Goal: Transaction & Acquisition: Purchase product/service

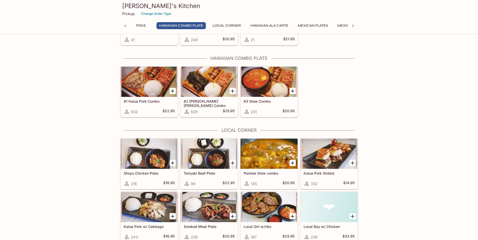
scroll to position [359, 0]
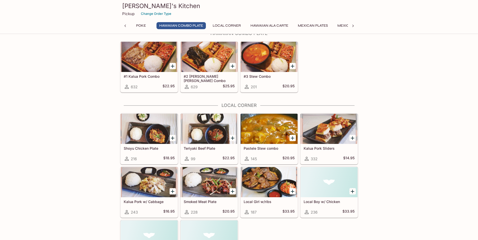
click at [154, 191] on div at bounding box center [149, 182] width 57 height 30
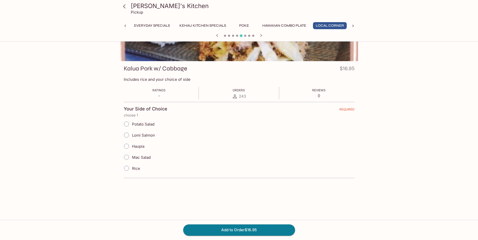
scroll to position [50, 0]
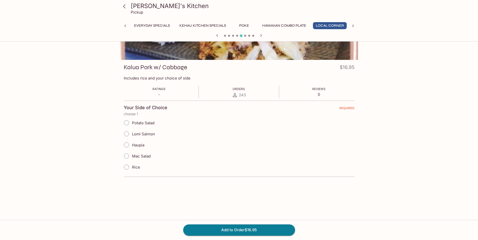
click at [144, 155] on span "Mac Salad" at bounding box center [141, 156] width 19 height 5
click at [132, 155] on input "Mac Salad" at bounding box center [126, 156] width 11 height 11
radio input "true"
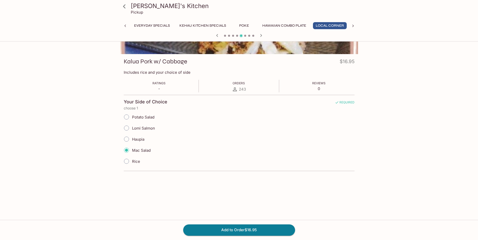
click at [140, 152] on span "Mac Salad" at bounding box center [141, 150] width 19 height 5
click at [132, 152] on input "Mac Salad" at bounding box center [126, 150] width 11 height 11
click at [144, 117] on span "Potato Salad" at bounding box center [143, 117] width 22 height 5
click at [132, 117] on input "Potato Salad" at bounding box center [126, 117] width 11 height 11
radio input "true"
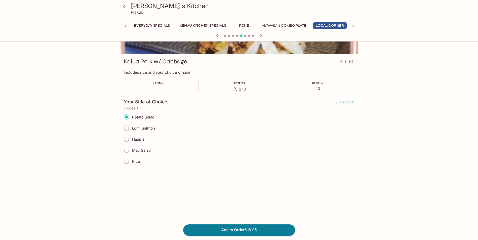
click at [277, 178] on div "Kalua Pork w/ Cabbage $16.95 Includes rice and your choice of side Ratings - Or…" at bounding box center [239, 116] width 238 height 125
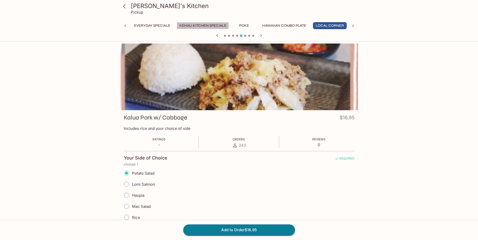
click at [204, 23] on button "Kehau Kitchen Specials" at bounding box center [203, 25] width 52 height 7
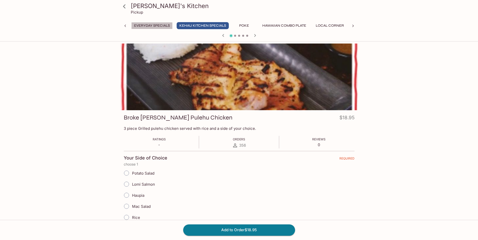
click at [154, 24] on button "Everyday Specials" at bounding box center [151, 25] width 41 height 7
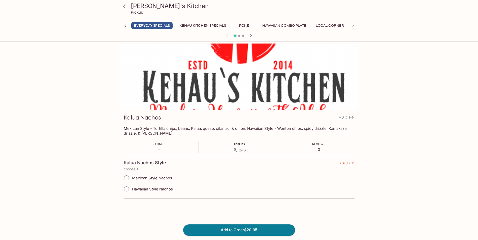
click at [296, 26] on button "Hawaiian Combo Plate" at bounding box center [283, 25] width 49 height 7
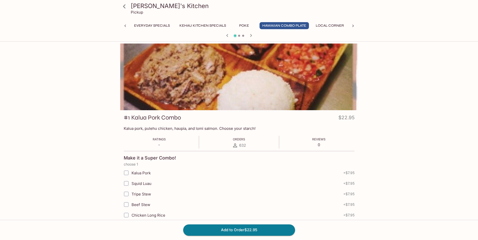
click at [396, 110] on div "[PERSON_NAME]'s Kitchen Pickup Everyday Specials Kehau Kitchen Specials Poke Ha…" at bounding box center [239, 174] width 322 height 261
click at [419, 112] on div "[PERSON_NAME]'s Kitchen Pickup Everyday Specials Kehau Kitchen Specials Poke Ha…" at bounding box center [239, 164] width 478 height 240
click at [329, 27] on button "Local Corner" at bounding box center [330, 25] width 34 height 7
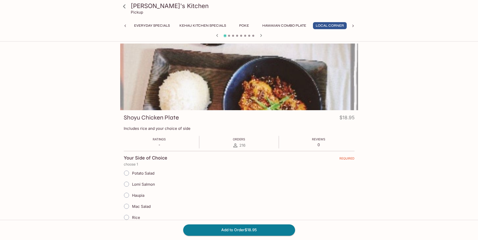
click at [375, 76] on div "[PERSON_NAME]'s Kitchen Pickup Everyday Specials Kehau Kitchen Specials Poke Ha…" at bounding box center [239, 201] width 322 height 314
click at [352, 27] on icon at bounding box center [352, 25] width 5 height 5
click at [309, 26] on button "Mexican Ala Carte" at bounding box center [297, 25] width 42 height 7
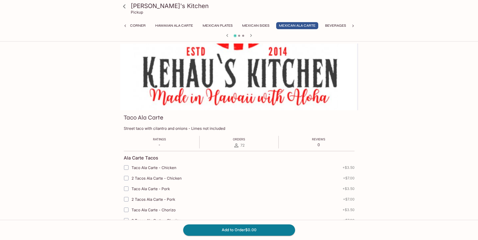
click at [377, 104] on div "Kehau's Kitchen Pickup Everyday Specials Kehau Kitchen Specials Poke Hawaiian C…" at bounding box center [239, 227] width 322 height 366
click at [218, 24] on button "Mexican Plates" at bounding box center [218, 25] width 36 height 7
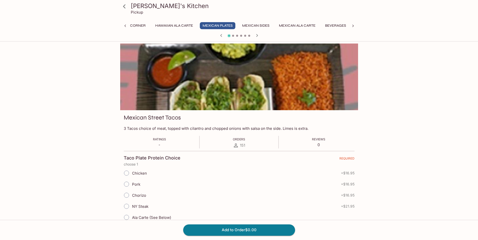
click at [257, 34] on icon "button" at bounding box center [257, 35] width 6 height 6
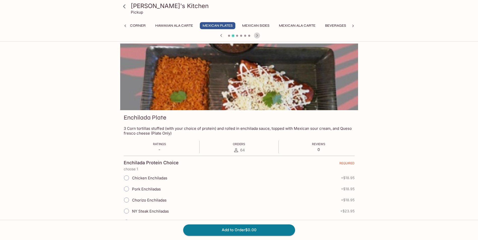
click at [258, 34] on icon "button" at bounding box center [257, 35] width 6 height 6
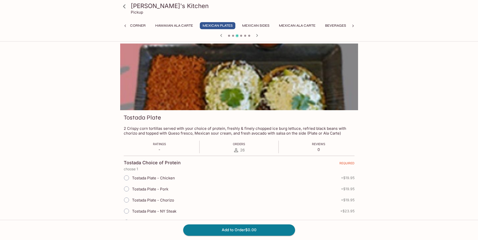
click at [262, 34] on div at bounding box center [239, 36] width 242 height 8
click at [258, 35] on icon "button" at bounding box center [257, 35] width 6 height 6
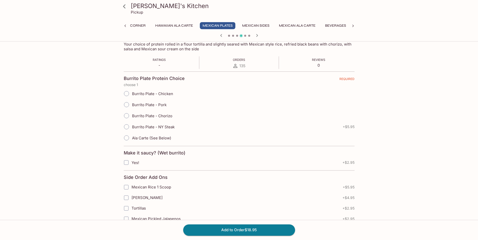
scroll to position [0, 0]
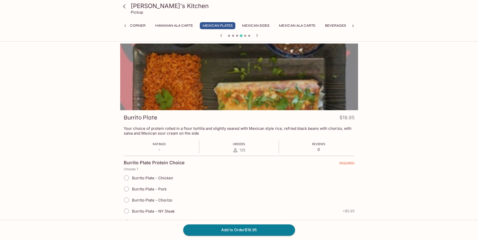
click at [448, 143] on div "Kehau's Kitchen Pickup Everyday Specials Kehau Kitchen Specials Poke Hawaiian C…" at bounding box center [239, 164] width 478 height 240
click at [126, 25] on icon at bounding box center [125, 25] width 5 height 5
click at [155, 23] on button "Everyday Specials" at bounding box center [152, 25] width 41 height 7
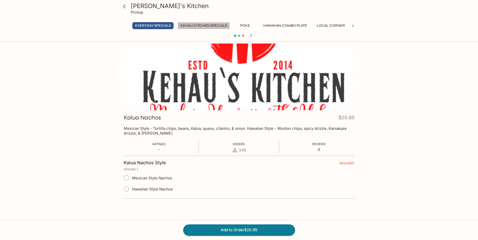
click at [186, 26] on button "Kehau Kitchen Specials" at bounding box center [204, 25] width 52 height 7
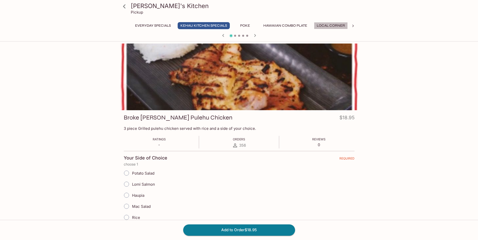
click at [336, 27] on button "Local Corner" at bounding box center [331, 25] width 34 height 7
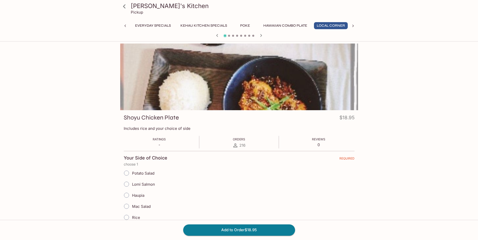
scroll to position [0, 1]
click at [259, 38] on icon "button" at bounding box center [261, 35] width 6 height 6
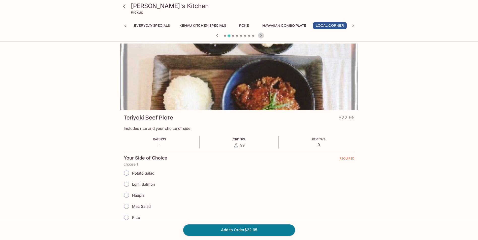
click at [259, 38] on icon "button" at bounding box center [261, 35] width 6 height 6
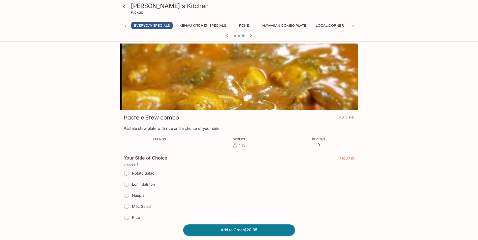
click at [259, 38] on div at bounding box center [239, 36] width 242 height 8
click at [253, 35] on icon "button" at bounding box center [251, 35] width 6 height 6
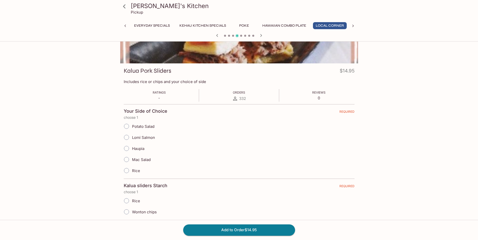
scroll to position [56, 0]
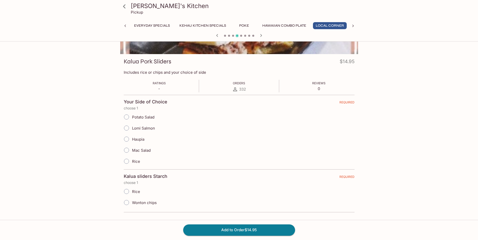
click at [268, 26] on button "Hawaiian Combo Plate" at bounding box center [283, 25] width 49 height 7
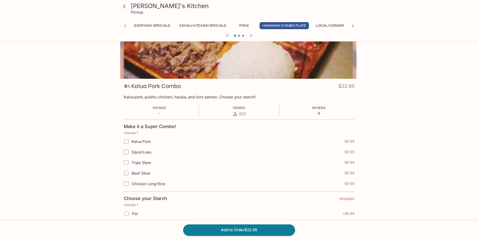
scroll to position [65, 0]
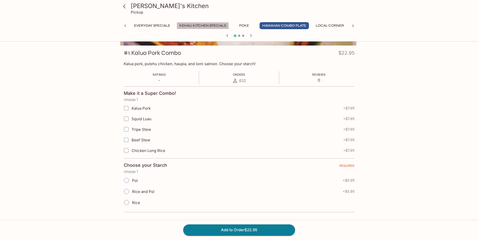
click at [198, 26] on button "Kehau Kitchen Specials" at bounding box center [203, 25] width 52 height 7
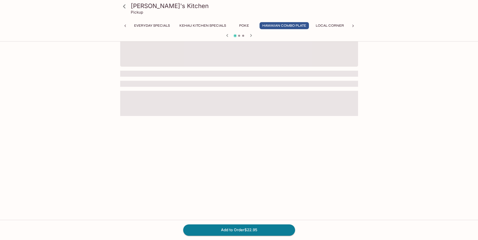
scroll to position [44, 0]
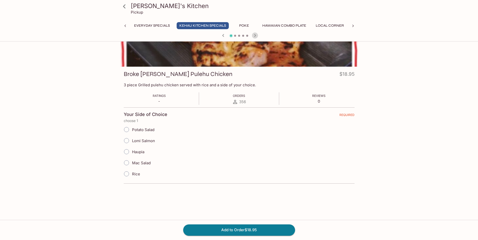
click at [255, 35] on icon "button" at bounding box center [255, 35] width 2 height 3
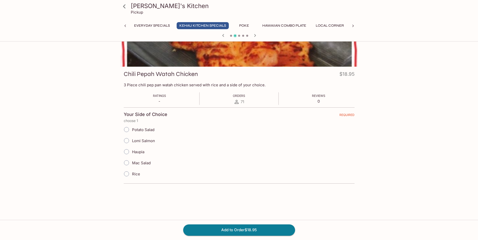
click at [255, 35] on icon "button" at bounding box center [255, 35] width 2 height 3
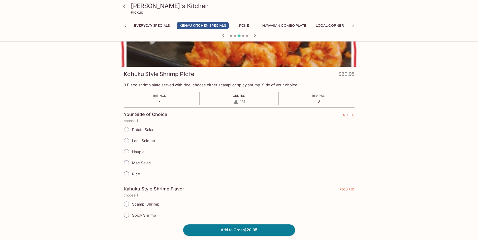
click at [255, 35] on icon "button" at bounding box center [255, 35] width 2 height 3
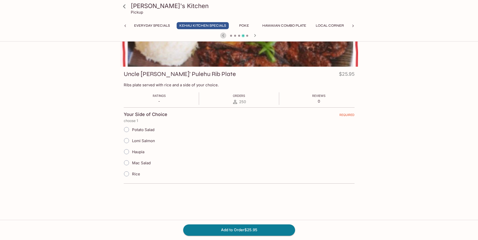
click at [222, 36] on icon "button" at bounding box center [223, 35] width 2 height 3
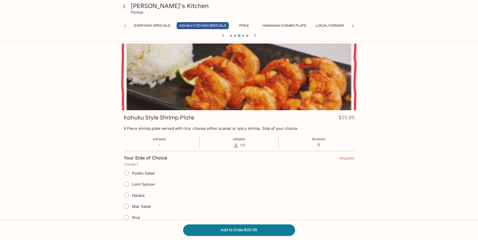
scroll to position [50, 0]
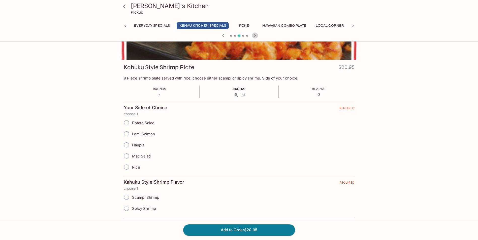
click at [255, 35] on icon "button" at bounding box center [255, 35] width 6 height 6
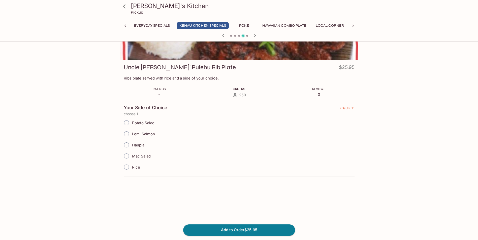
click at [255, 35] on icon "button" at bounding box center [255, 35] width 6 height 6
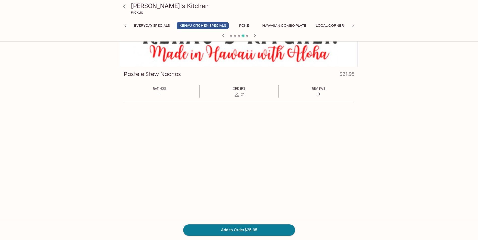
scroll to position [44, 0]
click at [255, 35] on icon "button" at bounding box center [255, 35] width 6 height 6
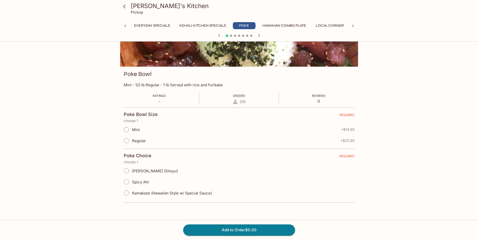
click at [255, 35] on div at bounding box center [239, 36] width 242 height 8
click at [255, 34] on div at bounding box center [239, 36] width 242 height 8
click at [259, 36] on icon "button" at bounding box center [259, 35] width 2 height 3
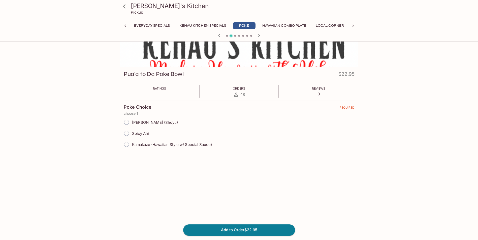
click at [260, 36] on icon "button" at bounding box center [259, 35] width 6 height 6
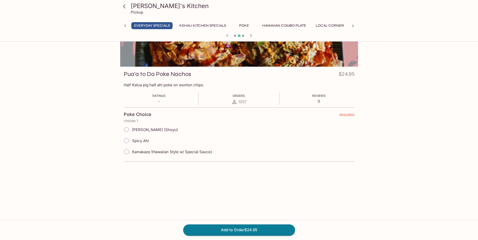
click at [260, 34] on div at bounding box center [239, 36] width 242 height 8
click at [252, 34] on icon "button" at bounding box center [251, 35] width 6 height 6
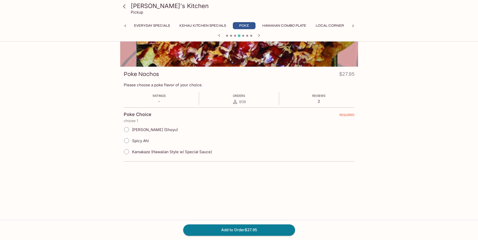
drag, startPoint x: 259, startPoint y: 35, endPoint x: 250, endPoint y: 35, distance: 8.3
click at [250, 35] on span at bounding box center [251, 36] width 2 height 2
click at [257, 36] on icon "button" at bounding box center [259, 35] width 6 height 6
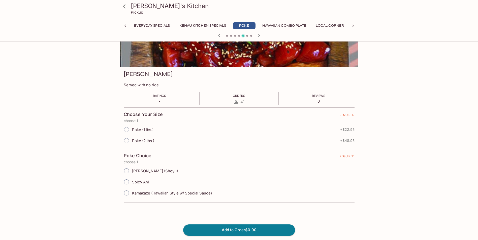
click at [257, 36] on icon "button" at bounding box center [259, 35] width 6 height 6
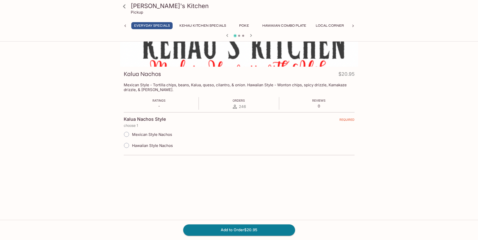
click at [257, 36] on div at bounding box center [239, 36] width 242 height 8
click at [320, 23] on button "Local Corner" at bounding box center [330, 25] width 34 height 7
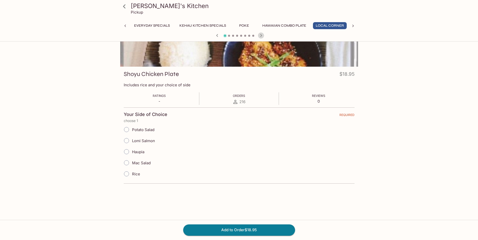
click at [262, 36] on icon "button" at bounding box center [261, 35] width 6 height 6
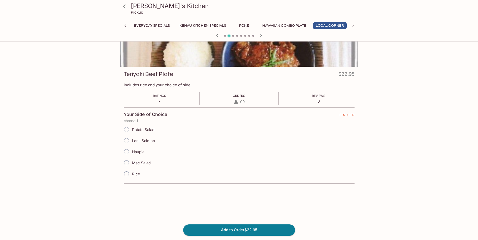
click at [262, 36] on icon "button" at bounding box center [261, 35] width 6 height 6
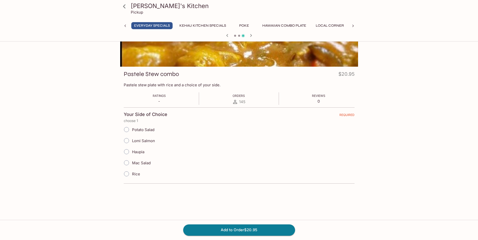
click at [263, 36] on div at bounding box center [239, 36] width 242 height 8
click at [252, 37] on icon "button" at bounding box center [251, 35] width 6 height 6
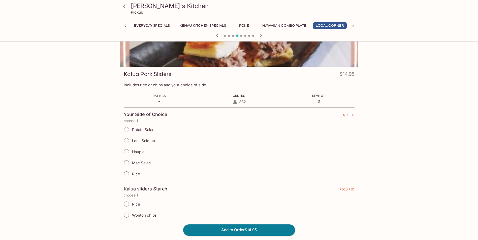
click at [252, 36] on span at bounding box center [253, 36] width 2 height 2
click at [261, 34] on icon "button" at bounding box center [261, 35] width 6 height 6
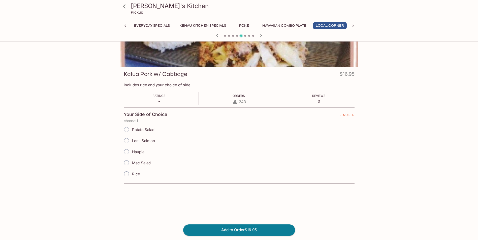
click at [125, 6] on icon at bounding box center [124, 6] width 9 height 9
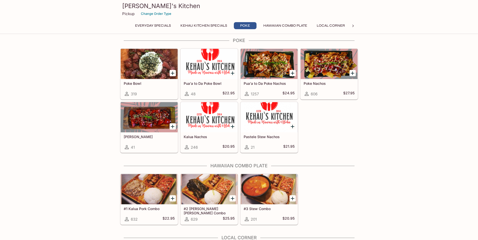
scroll to position [327, 0]
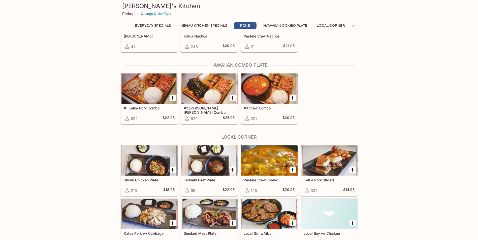
click at [344, 97] on div "#1 Kalua Pork Combo 632 $22.95 #2 [PERSON_NAME] [PERSON_NAME] Combo 629 $25.95 …" at bounding box center [238, 97] width 240 height 53
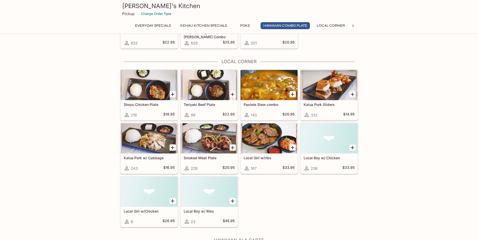
click at [322, 84] on div at bounding box center [328, 85] width 57 height 30
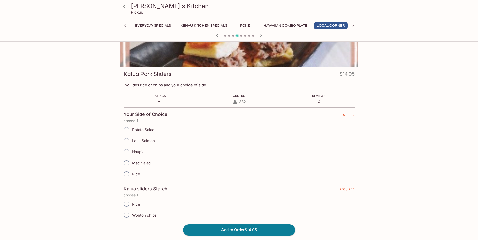
scroll to position [0, 1]
click at [413, 103] on div "[PERSON_NAME]'s Kitchen Pickup Everyday Specials Kehau Kitchen Specials Poke Ha…" at bounding box center [239, 120] width 478 height 240
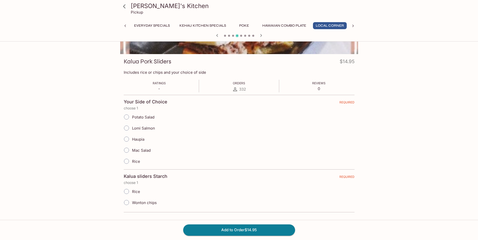
scroll to position [0, 0]
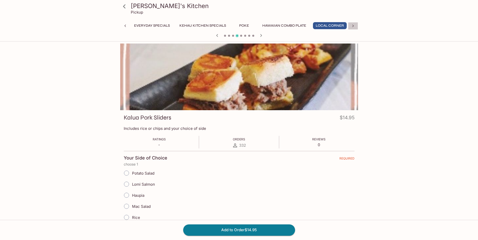
click at [352, 25] on icon at bounding box center [352, 25] width 5 height 5
click at [353, 25] on icon at bounding box center [352, 25] width 5 height 5
click at [353, 25] on div "Everyday Specials Kehau Kitchen Specials Poke Hawaiian Combo Plate Local Corner…" at bounding box center [239, 27] width 238 height 10
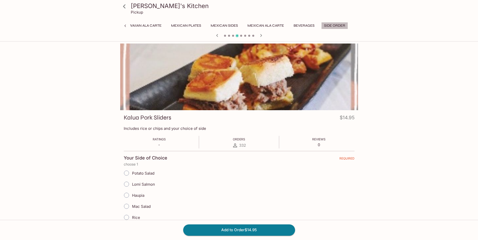
click at [331, 25] on button "Side Order" at bounding box center [334, 25] width 27 height 7
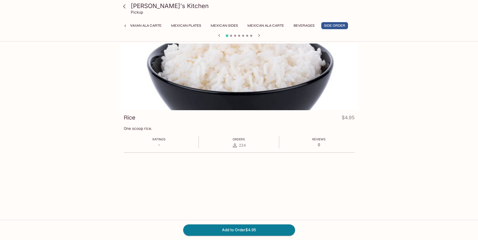
click at [261, 34] on icon "button" at bounding box center [259, 35] width 6 height 6
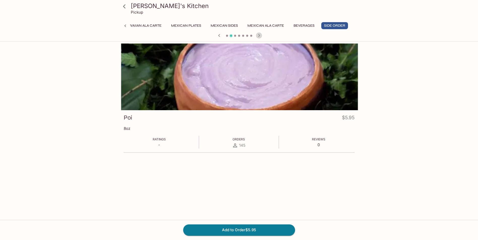
click at [260, 34] on icon "button" at bounding box center [259, 35] width 6 height 6
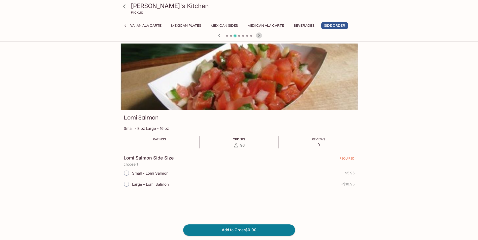
click at [260, 34] on icon "button" at bounding box center [259, 35] width 6 height 6
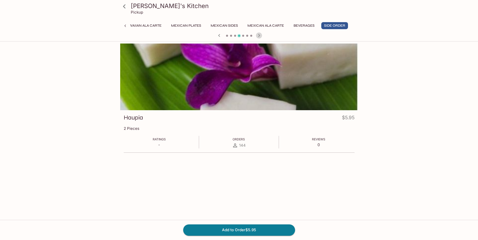
click at [259, 33] on icon "button" at bounding box center [259, 35] width 6 height 6
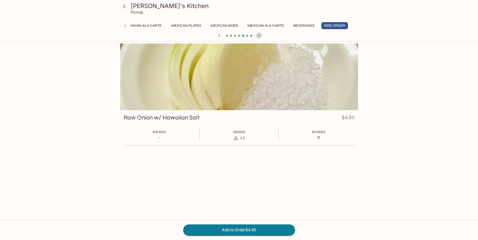
click at [258, 33] on icon "button" at bounding box center [259, 35] width 6 height 6
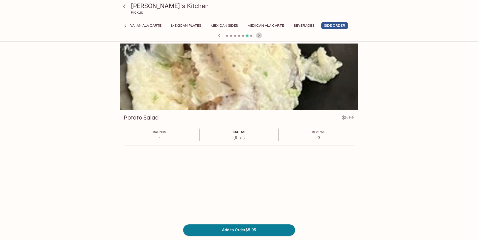
click at [258, 33] on icon "button" at bounding box center [259, 35] width 6 height 6
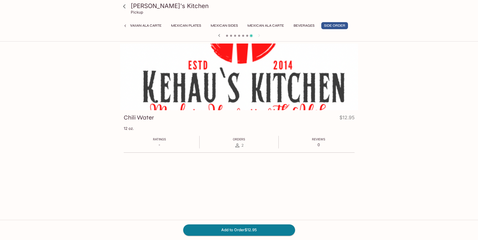
click at [258, 33] on div at bounding box center [239, 36] width 242 height 8
click at [139, 23] on button "Hawaiian Ala Carte" at bounding box center [142, 25] width 43 height 7
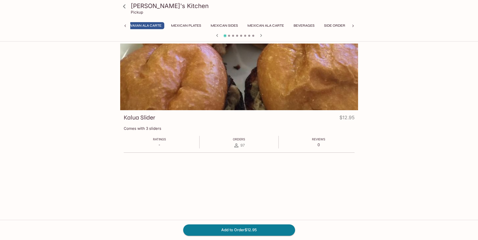
scroll to position [0, 223]
click at [125, 25] on icon at bounding box center [125, 26] width 2 height 3
click at [256, 28] on button "Hawaiian Combo Plate" at bounding box center [260, 25] width 49 height 7
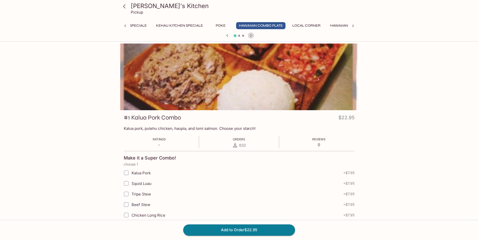
click at [252, 36] on icon "button" at bounding box center [251, 35] width 6 height 6
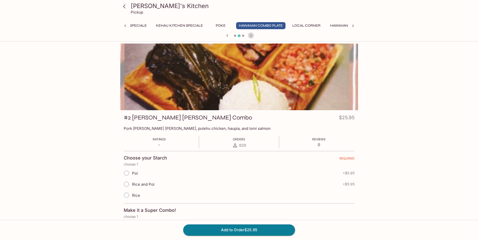
click at [252, 36] on icon "button" at bounding box center [251, 35] width 2 height 3
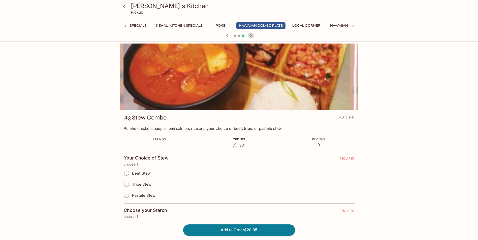
click at [252, 35] on icon "button" at bounding box center [251, 35] width 6 height 6
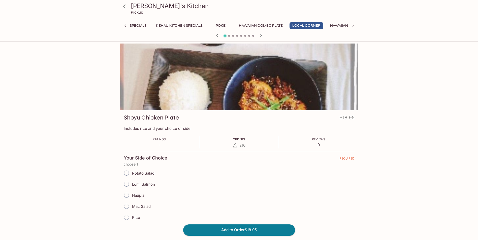
click at [252, 35] on div at bounding box center [239, 36] width 242 height 8
click at [261, 35] on icon "button" at bounding box center [261, 35] width 2 height 3
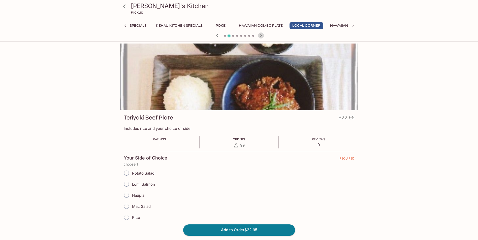
click at [260, 35] on icon "button" at bounding box center [261, 35] width 6 height 6
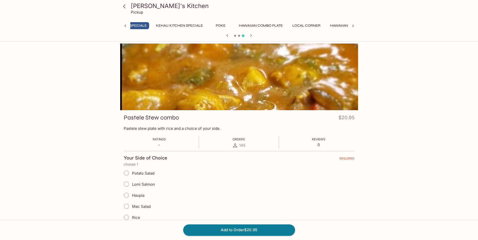
drag, startPoint x: 250, startPoint y: 35, endPoint x: 259, endPoint y: 35, distance: 9.8
click at [259, 35] on div at bounding box center [239, 36] width 242 height 8
click at [123, 8] on icon at bounding box center [124, 6] width 9 height 9
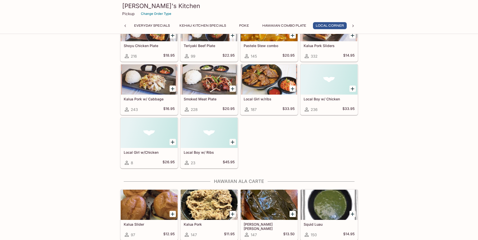
scroll to position [512, 0]
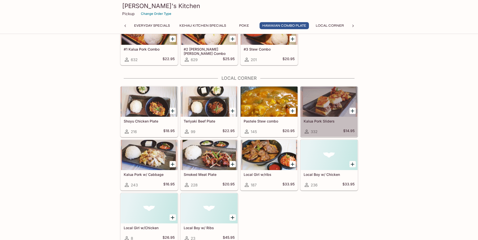
click at [324, 103] on div at bounding box center [328, 102] width 57 height 30
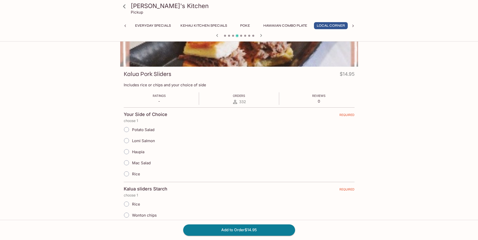
scroll to position [0, 1]
click at [414, 127] on div "[PERSON_NAME]'s Kitchen Pickup Everyday Specials Kehau Kitchen Specials Poke Ha…" at bounding box center [239, 120] width 478 height 240
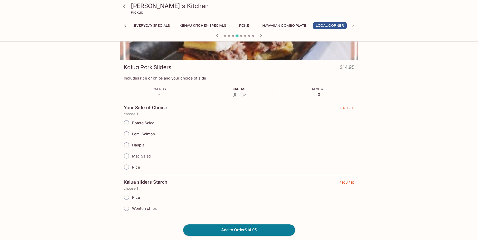
scroll to position [56, 0]
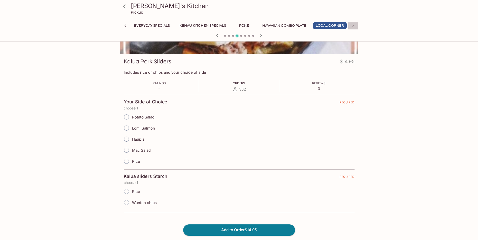
click at [353, 23] on div at bounding box center [353, 26] width 10 height 8
click at [189, 25] on button "Mexican Plates" at bounding box center [186, 25] width 36 height 7
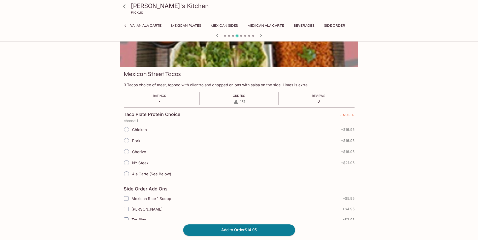
scroll to position [56, 0]
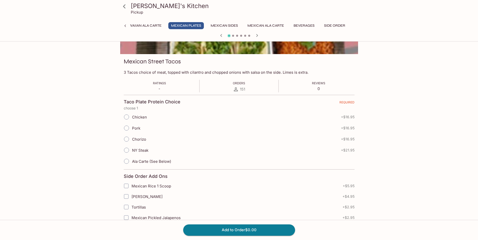
click at [419, 120] on div "[PERSON_NAME]'s Kitchen Pickup Everyday Specials Kehau Kitchen Specials Poke Ha…" at bounding box center [239, 107] width 478 height 240
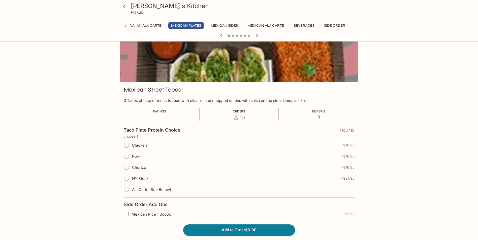
scroll to position [0, 0]
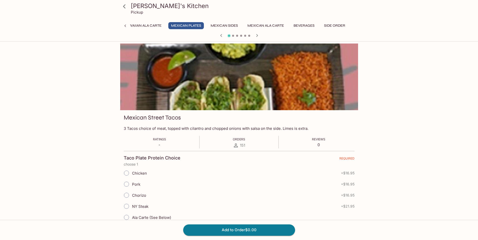
click at [413, 112] on div "[PERSON_NAME]'s Kitchen Pickup Everyday Specials Kehau Kitchen Specials Poke Ha…" at bounding box center [239, 164] width 478 height 240
click at [258, 34] on icon "button" at bounding box center [257, 35] width 6 height 6
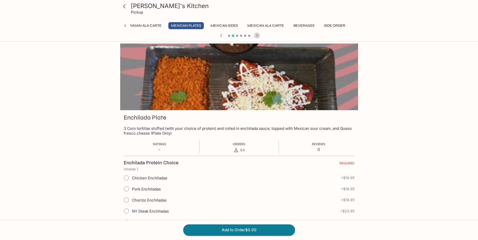
click at [260, 34] on button "button" at bounding box center [257, 35] width 7 height 7
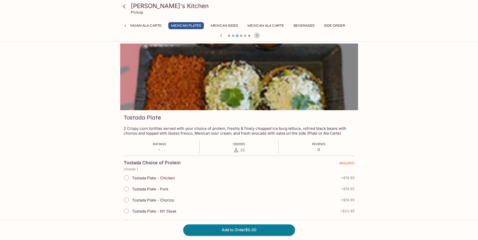
click at [259, 36] on icon "button" at bounding box center [257, 35] width 6 height 6
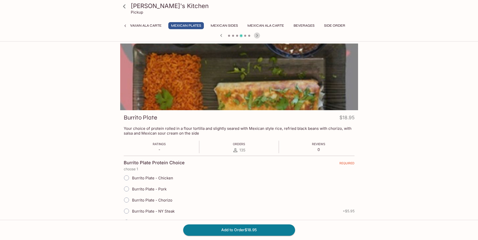
click at [259, 36] on icon "button" at bounding box center [257, 35] width 6 height 6
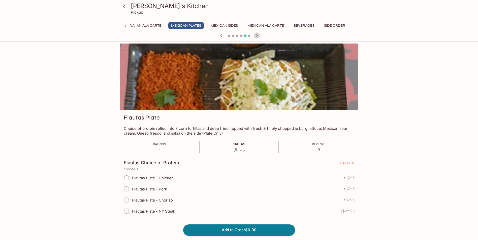
click at [259, 36] on icon "button" at bounding box center [257, 35] width 6 height 6
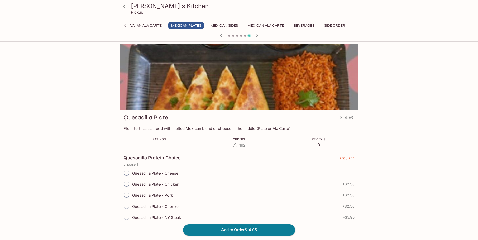
click at [349, 184] on span "+ $2.50" at bounding box center [348, 184] width 12 height 4
click at [129, 185] on input "Quesadilla Plate - Chicken" at bounding box center [126, 184] width 11 height 11
radio input "true"
click at [447, 177] on div "Kehau's Kitchen Pickup Everyday Specials Kehau Kitchen Specials Poke Hawaiian C…" at bounding box center [239, 164] width 478 height 240
click at [224, 35] on button "button" at bounding box center [221, 35] width 7 height 7
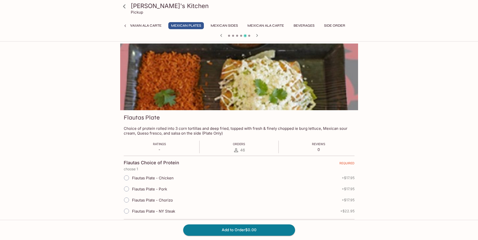
click at [225, 35] on div at bounding box center [239, 36] width 242 height 8
click at [220, 36] on icon "button" at bounding box center [221, 35] width 6 height 6
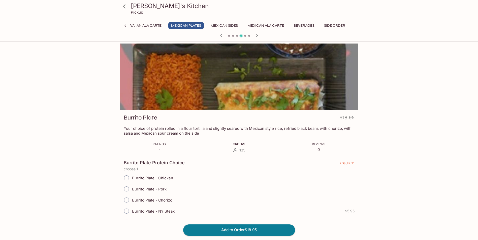
click at [384, 135] on div "Kehau's Kitchen Pickup Everyday Specials Kehau Kitchen Specials Poke Hawaiian C…" at bounding box center [239, 235] width 322 height 382
click at [171, 179] on span "Burrito Plate - Chicken" at bounding box center [152, 178] width 41 height 5
click at [132, 179] on input "Burrito Plate - Chicken" at bounding box center [126, 178] width 11 height 11
radio input "true"
click at [427, 134] on div "Kehau's Kitchen Pickup Everyday Specials Kehau Kitchen Specials Poke Hawaiian C…" at bounding box center [239, 164] width 478 height 240
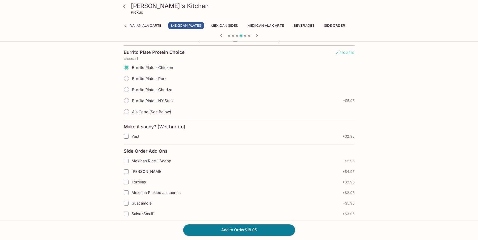
scroll to position [185, 0]
